Goal: Information Seeking & Learning: Learn about a topic

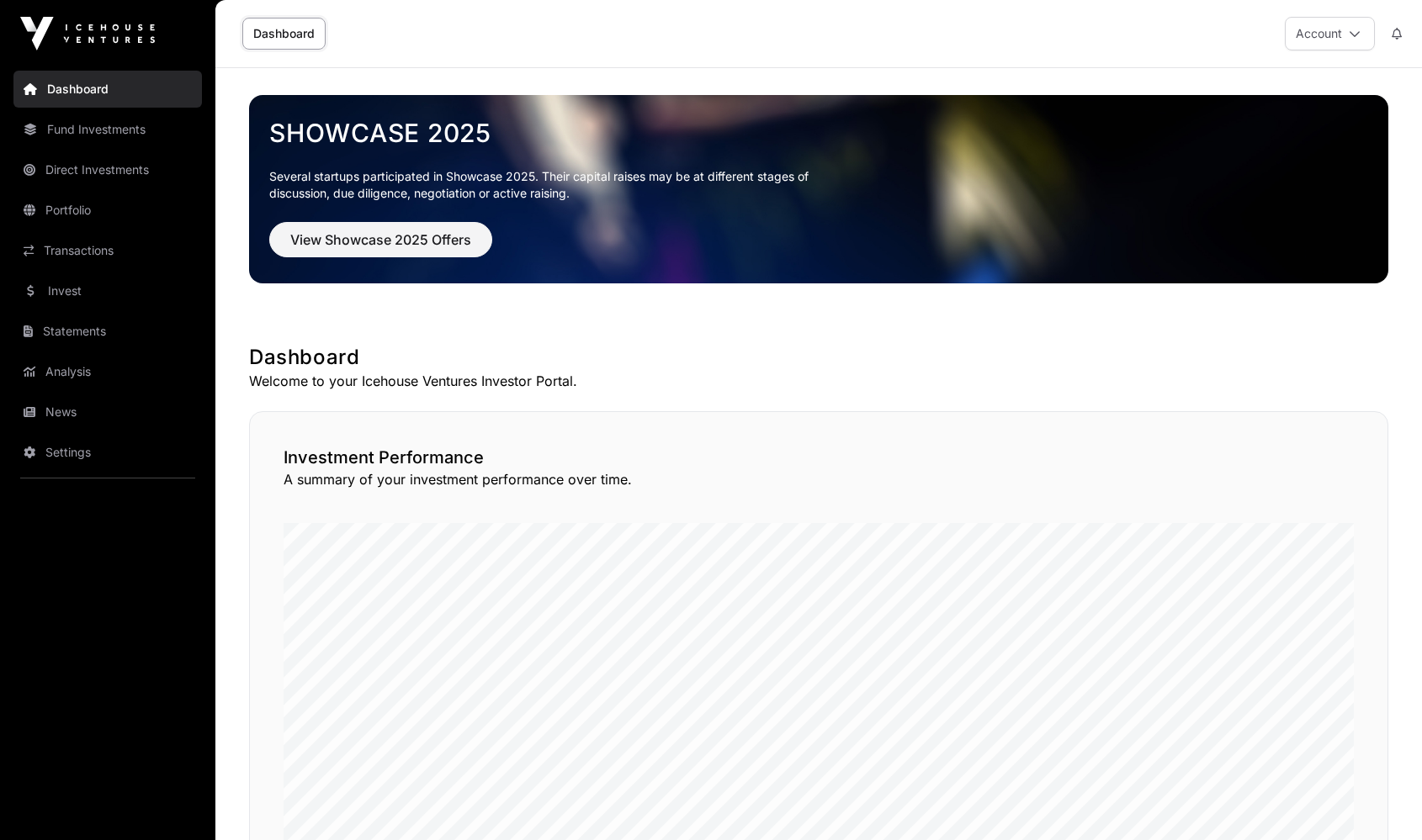
click at [121, 287] on link "Invest" at bounding box center [108, 291] width 189 height 37
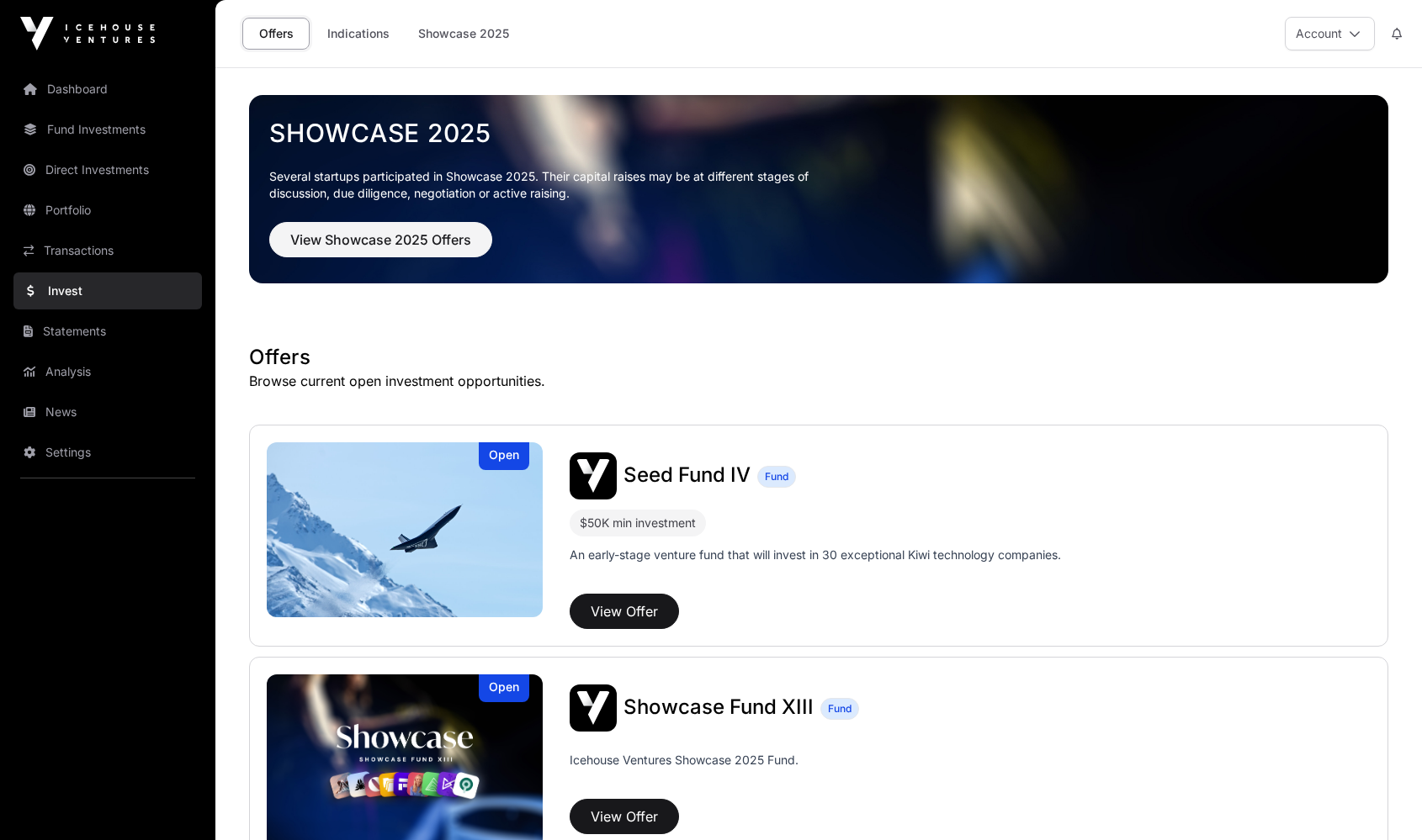
click at [101, 197] on link "Portfolio" at bounding box center [108, 210] width 189 height 37
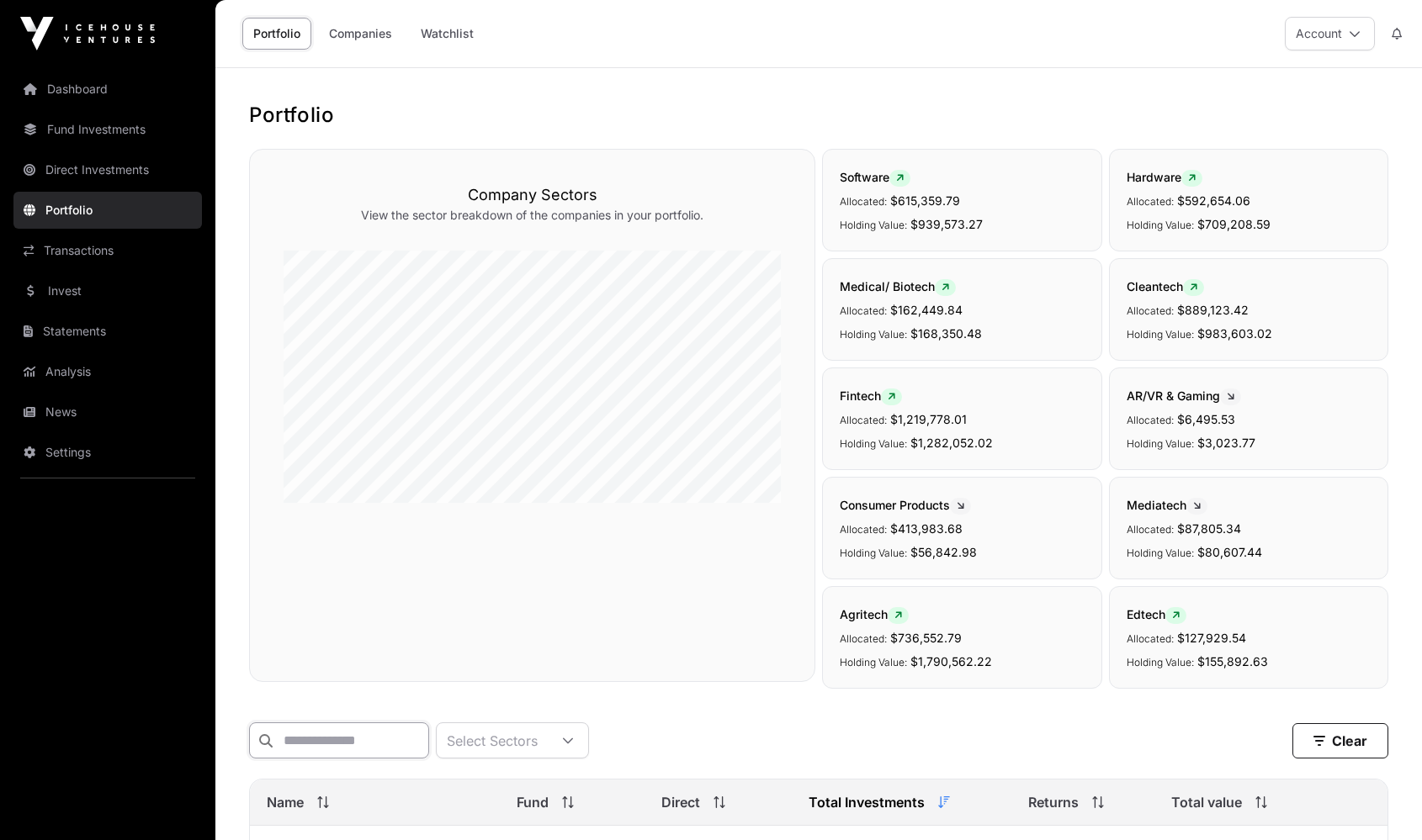
click at [337, 739] on input "text" at bounding box center [338, 740] width 180 height 36
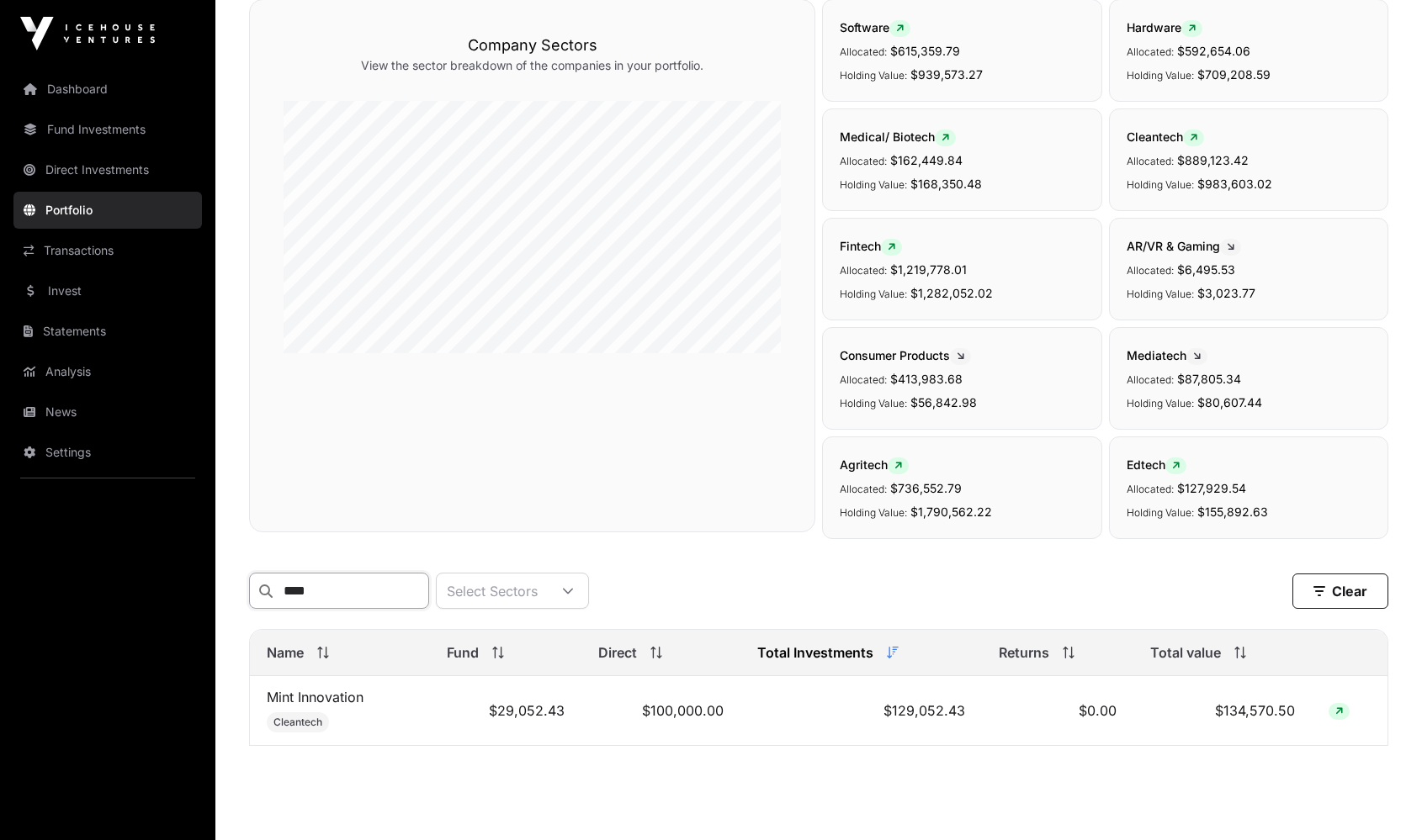
scroll to position [196, 0]
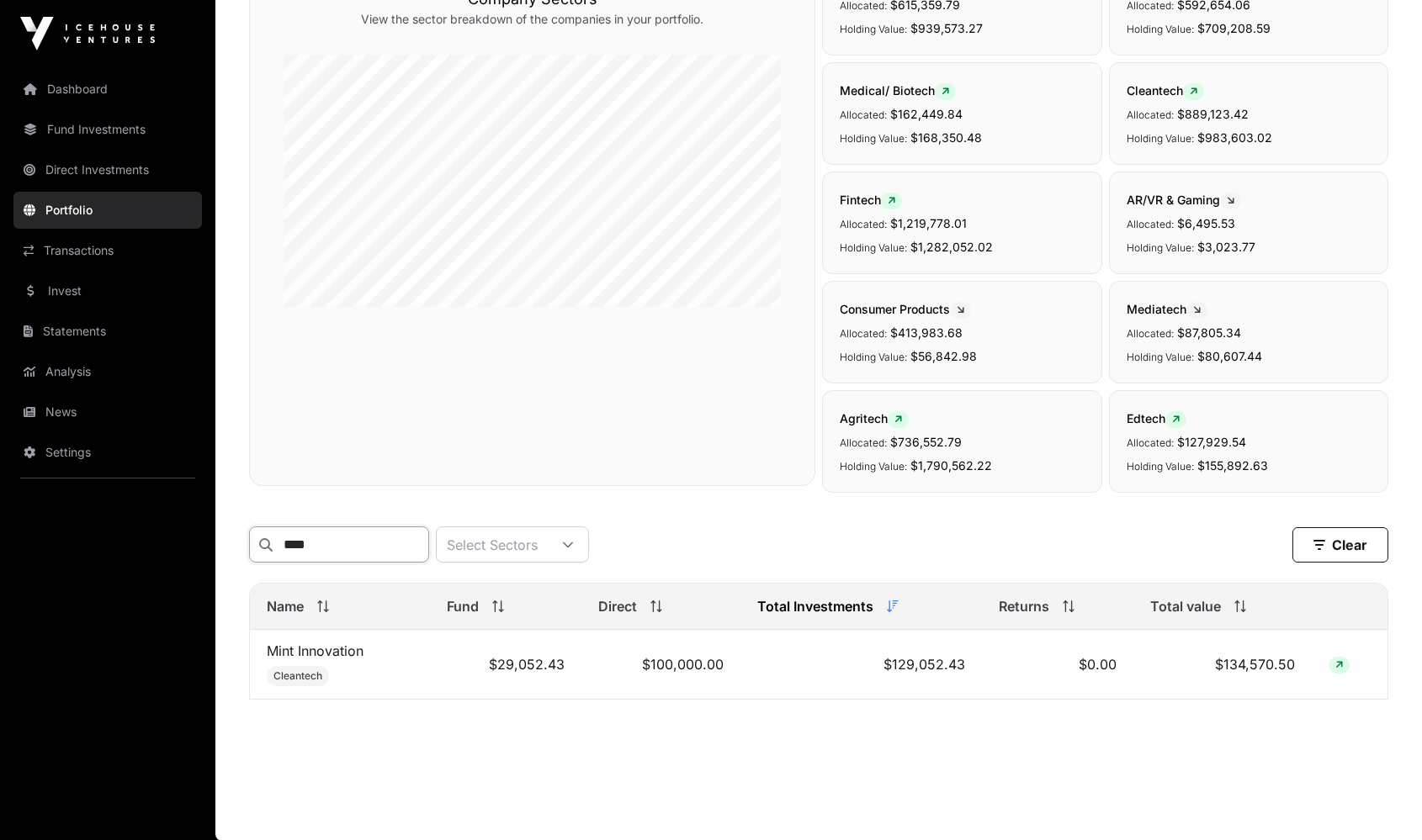
type input "****"
click at [298, 655] on link "Mint Innovation" at bounding box center [315, 651] width 97 height 17
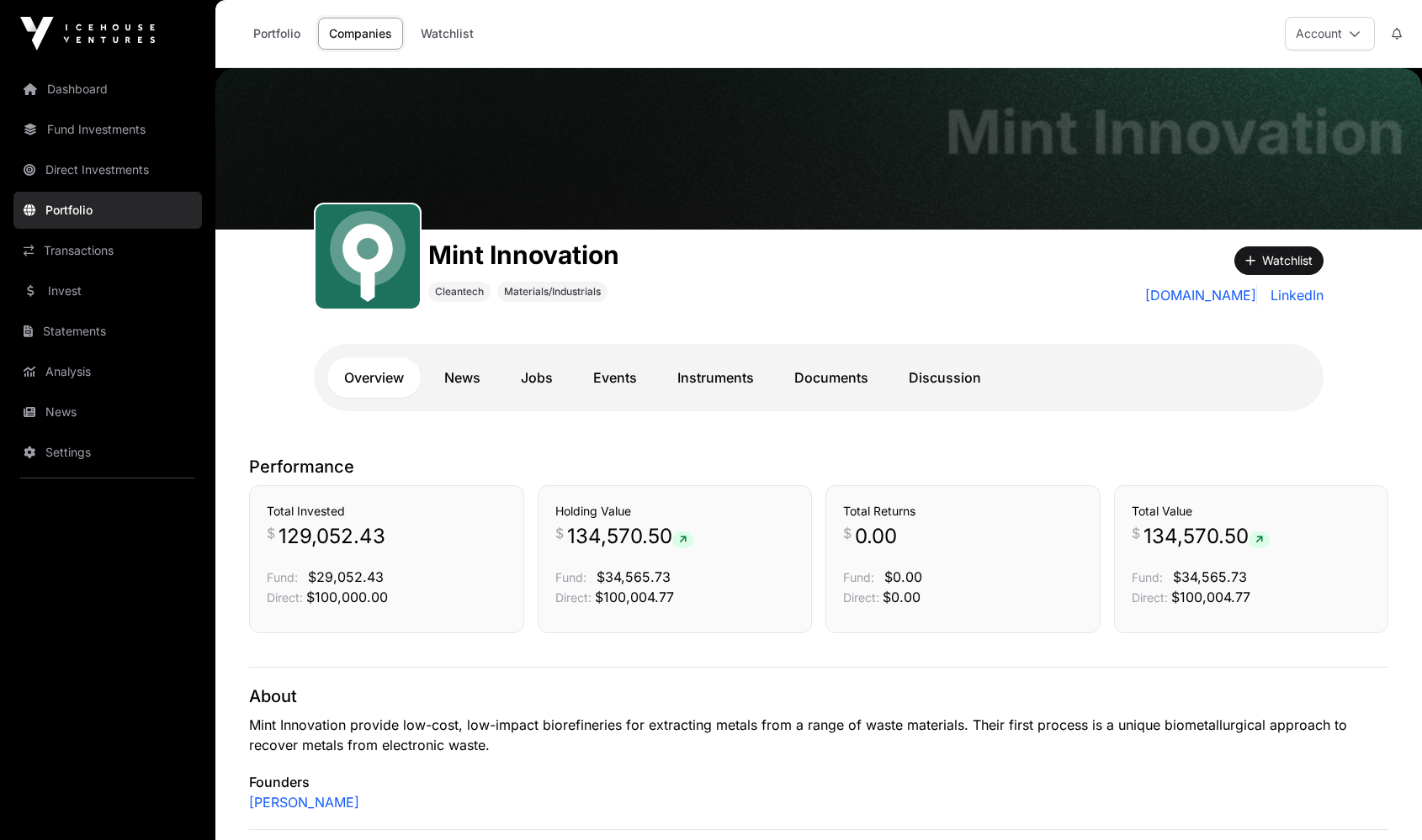
click at [724, 372] on link "Instruments" at bounding box center [715, 377] width 110 height 40
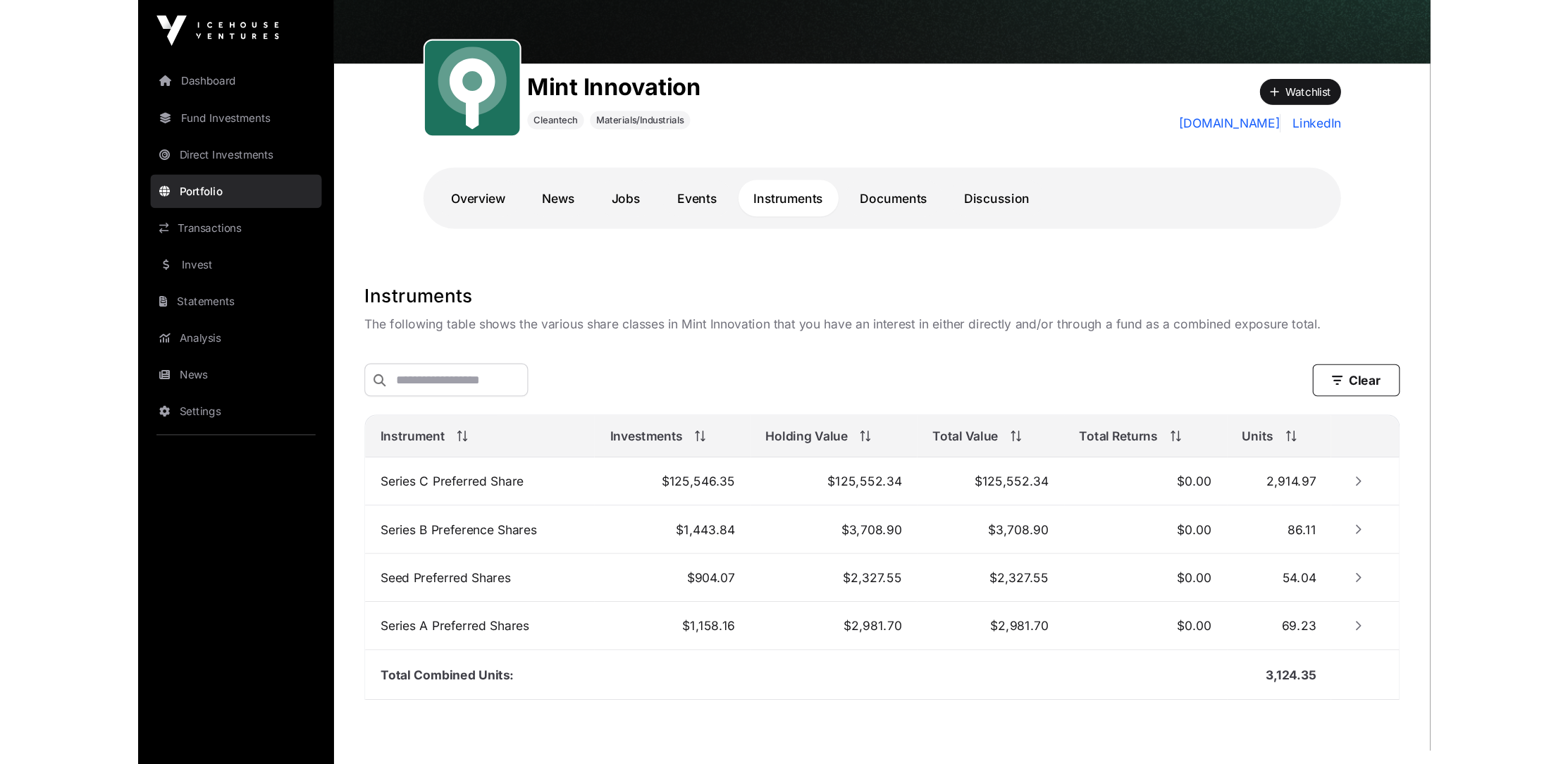
scroll to position [194, 0]
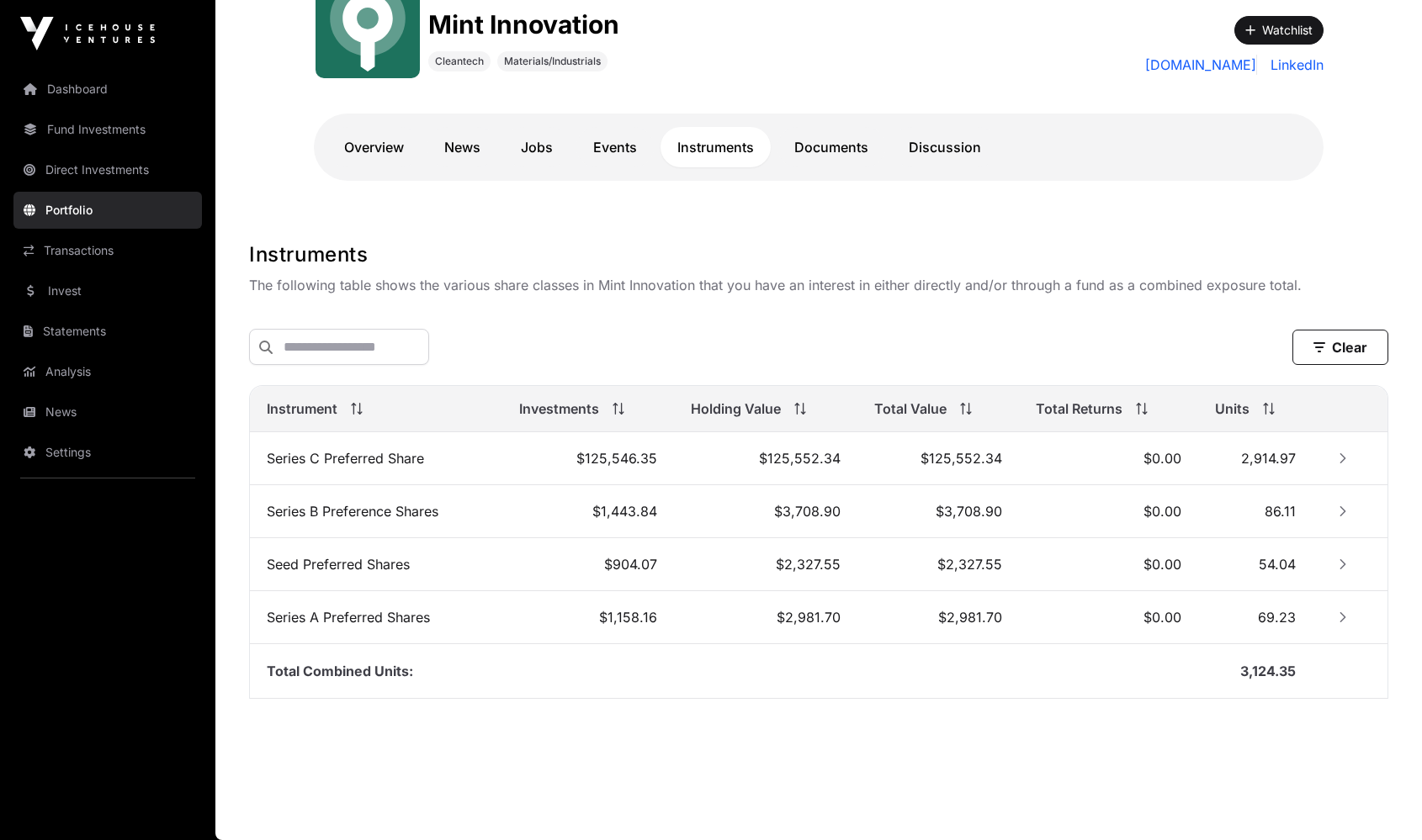
click at [650, 745] on main "Mint Innovation Mint Innovation Cleantech Materials/Industrials Watchlist [DOMA…" at bounding box center [819, 338] width 1207 height 1002
click at [609, 152] on link "Events" at bounding box center [615, 147] width 77 height 40
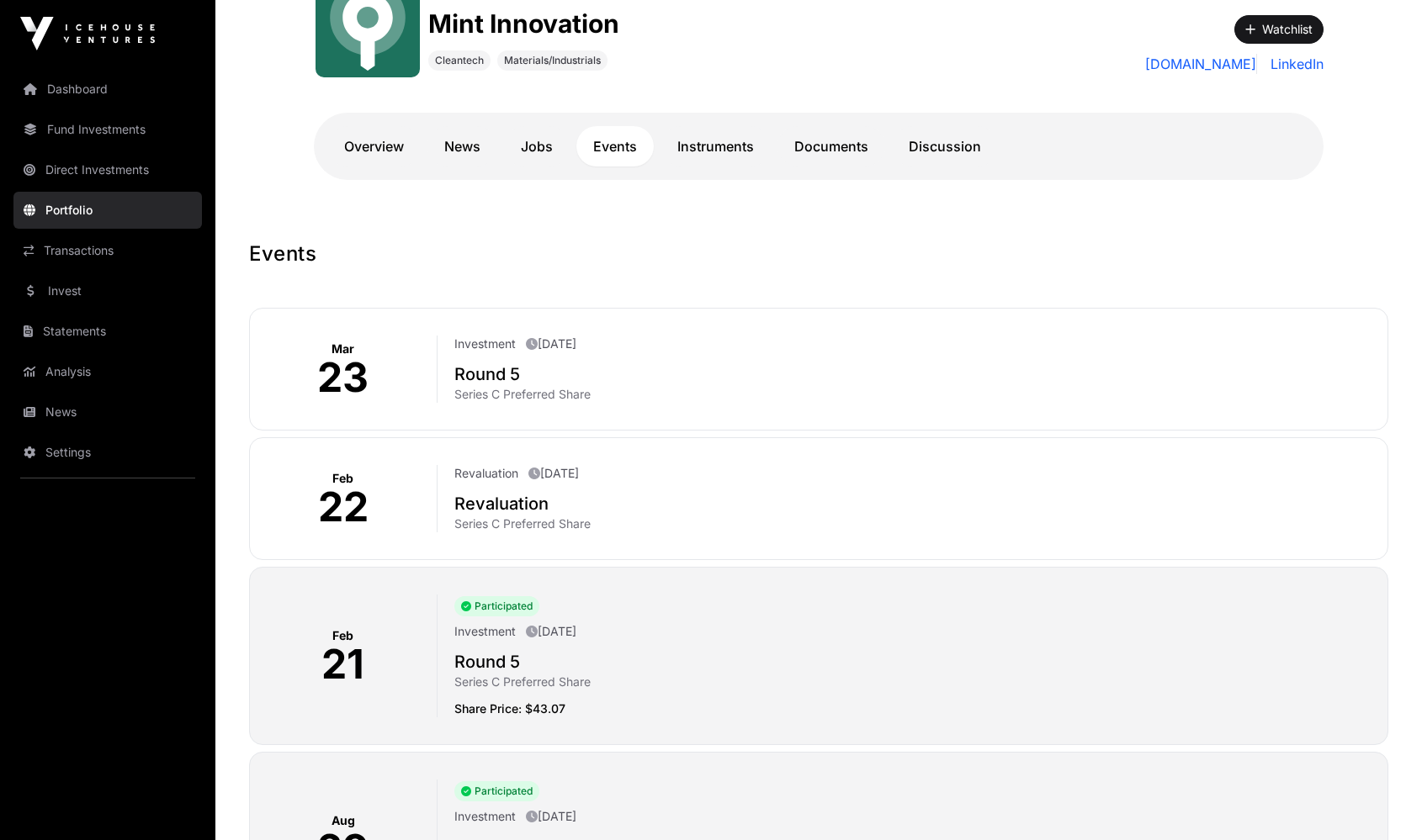
click at [474, 144] on link "News" at bounding box center [462, 146] width 70 height 40
